Goal: Information Seeking & Learning: Learn about a topic

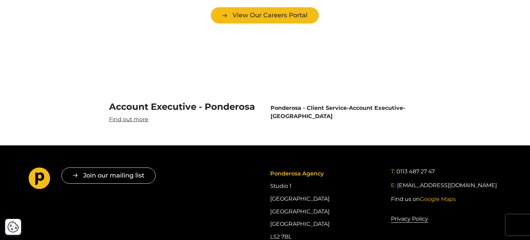
scroll to position [2023, 0]
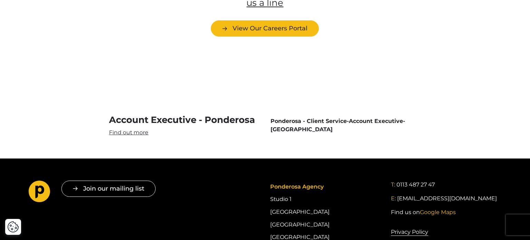
click at [183, 114] on link "Account Executive - Ponderosa" at bounding box center [184, 125] width 150 height 22
click at [120, 114] on link "Account Executive - Ponderosa" at bounding box center [184, 125] width 150 height 22
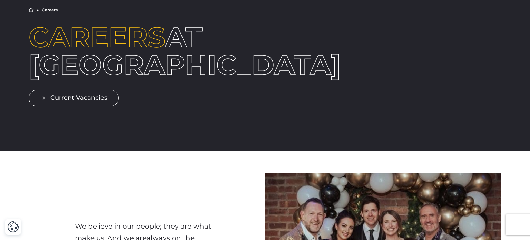
scroll to position [0, 0]
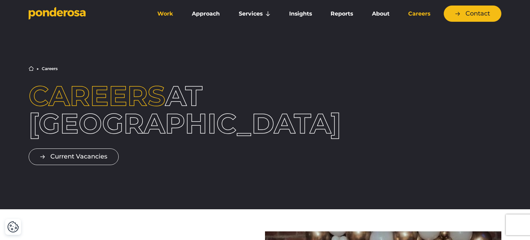
click at [170, 12] on link "Work" at bounding box center [165, 14] width 32 height 14
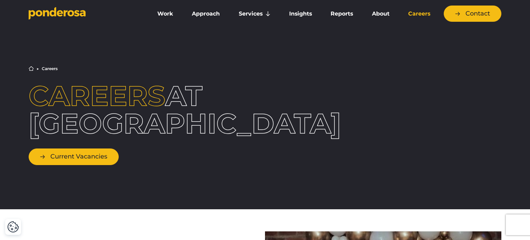
click at [79, 160] on link "Current Vacancies" at bounding box center [74, 156] width 90 height 16
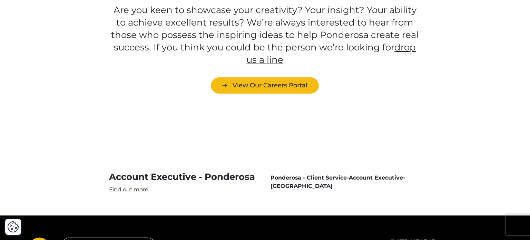
scroll to position [1979, 0]
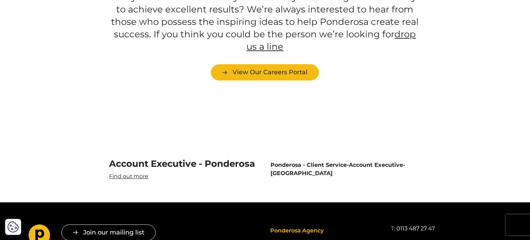
click at [191, 158] on link "Account Executive - Ponderosa" at bounding box center [184, 169] width 150 height 22
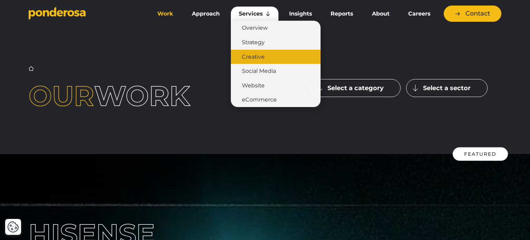
click at [254, 53] on link "Creative" at bounding box center [276, 57] width 90 height 14
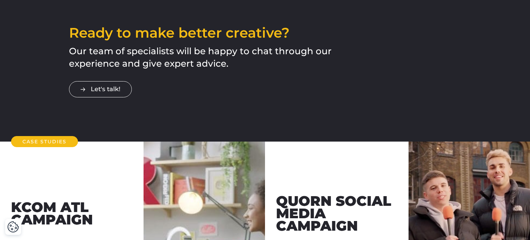
scroll to position [1430, 0]
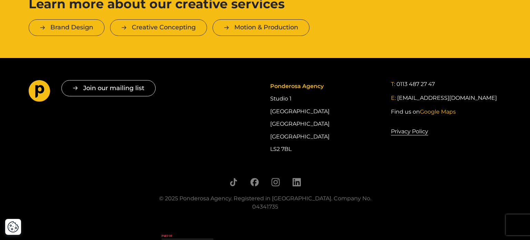
drag, startPoint x: 270, startPoint y: 125, endPoint x: 295, endPoint y: 123, distance: 24.9
click at [295, 123] on div "Ponderosa Agency Studio 1 Cross York Street Studios Cross York Street Leeds LS2…" at bounding box center [325, 117] width 110 height 75
copy div "LS2 7BL"
